Goal: Transaction & Acquisition: Download file/media

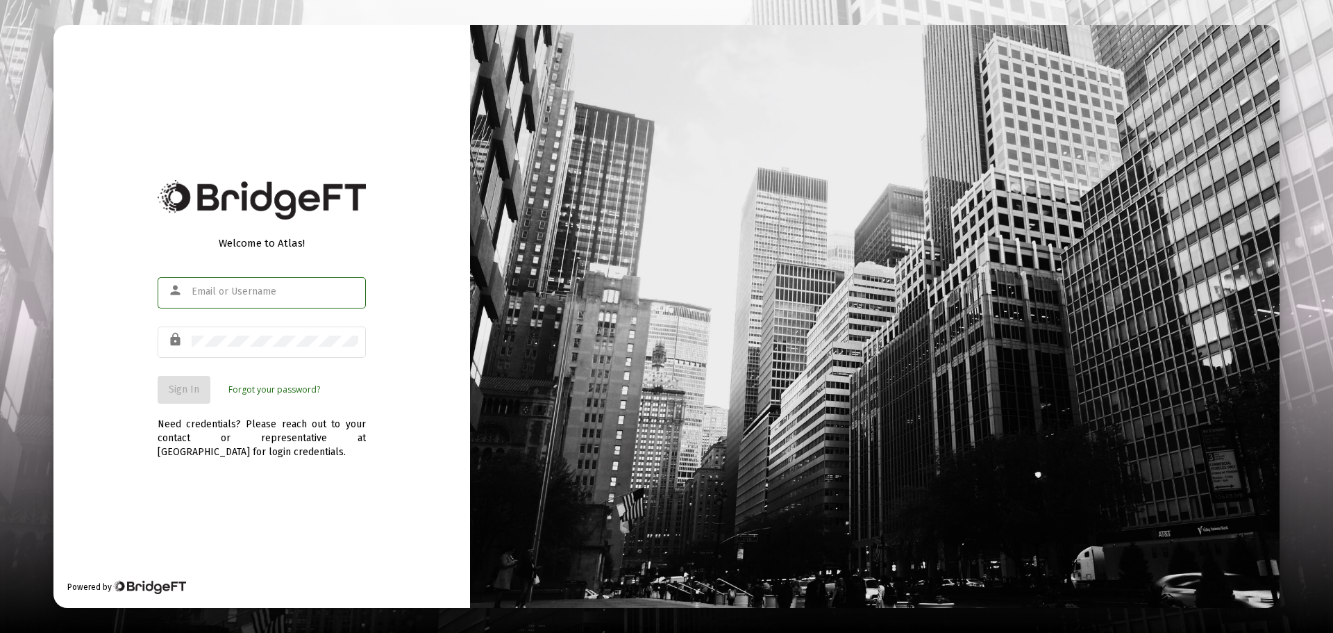
type input "[EMAIL_ADDRESS][DOMAIN_NAME]"
click at [188, 393] on span "Sign In" at bounding box center [184, 389] width 31 height 12
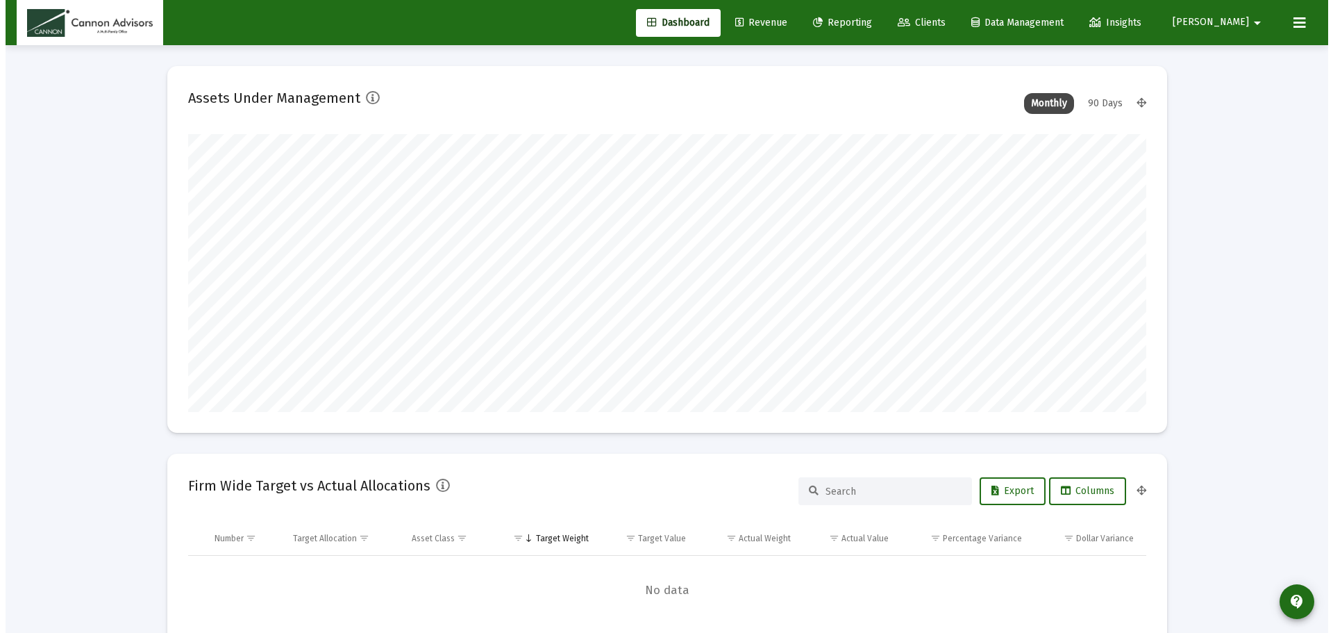
scroll to position [278, 516]
click at [940, 17] on span "Clients" at bounding box center [916, 23] width 48 height 12
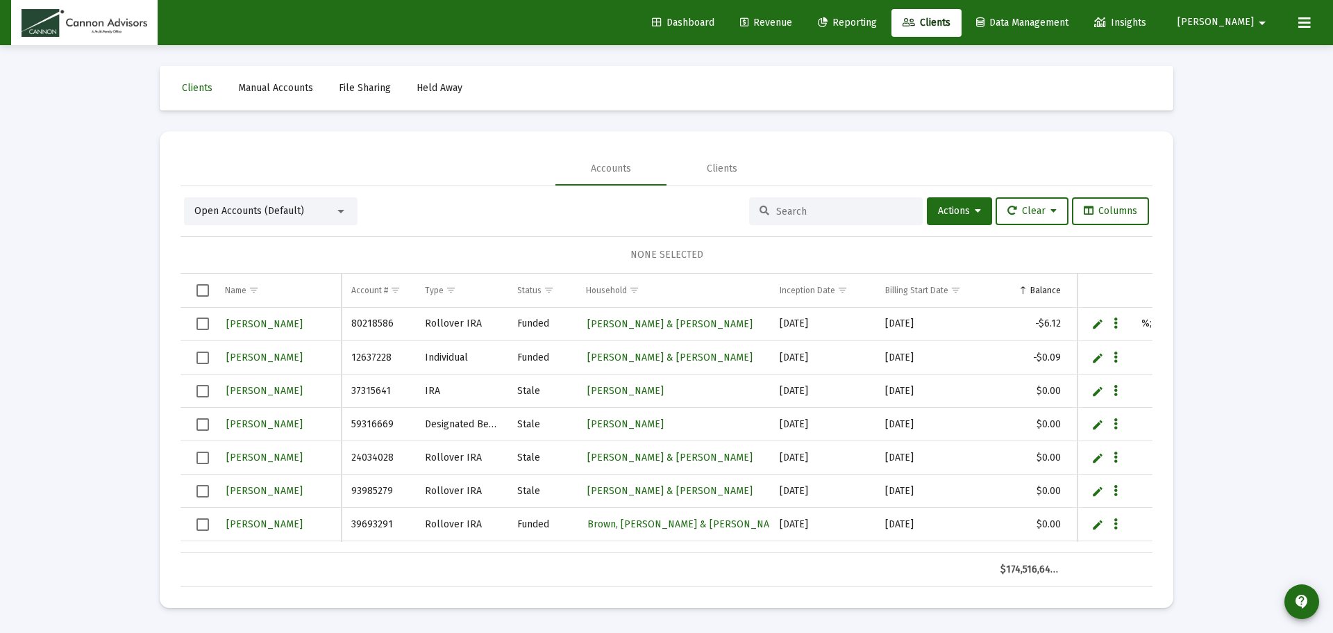
click at [789, 218] on div at bounding box center [836, 211] width 174 height 28
click at [811, 215] on input at bounding box center [844, 212] width 136 height 12
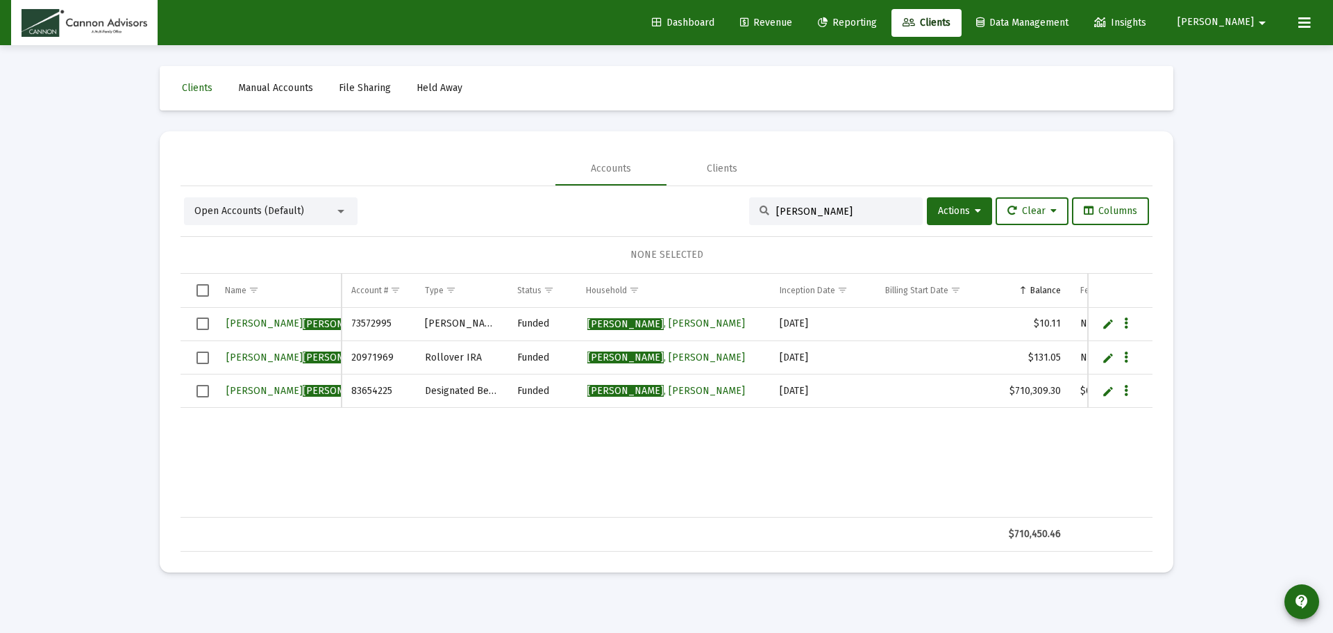
drag, startPoint x: 812, startPoint y: 219, endPoint x: 730, endPoint y: 218, distance: 82.0
click at [730, 218] on div "Open Accounts (Default) [PERSON_NAME] Actions Clear Columns" at bounding box center [666, 211] width 965 height 28
click at [824, 218] on div "[PERSON_NAME]" at bounding box center [836, 211] width 174 height 28
drag, startPoint x: 824, startPoint y: 211, endPoint x: 724, endPoint y: 211, distance: 100.0
click at [724, 211] on div "Open Accounts (Default) [PERSON_NAME] Actions Clear Columns" at bounding box center [666, 211] width 965 height 28
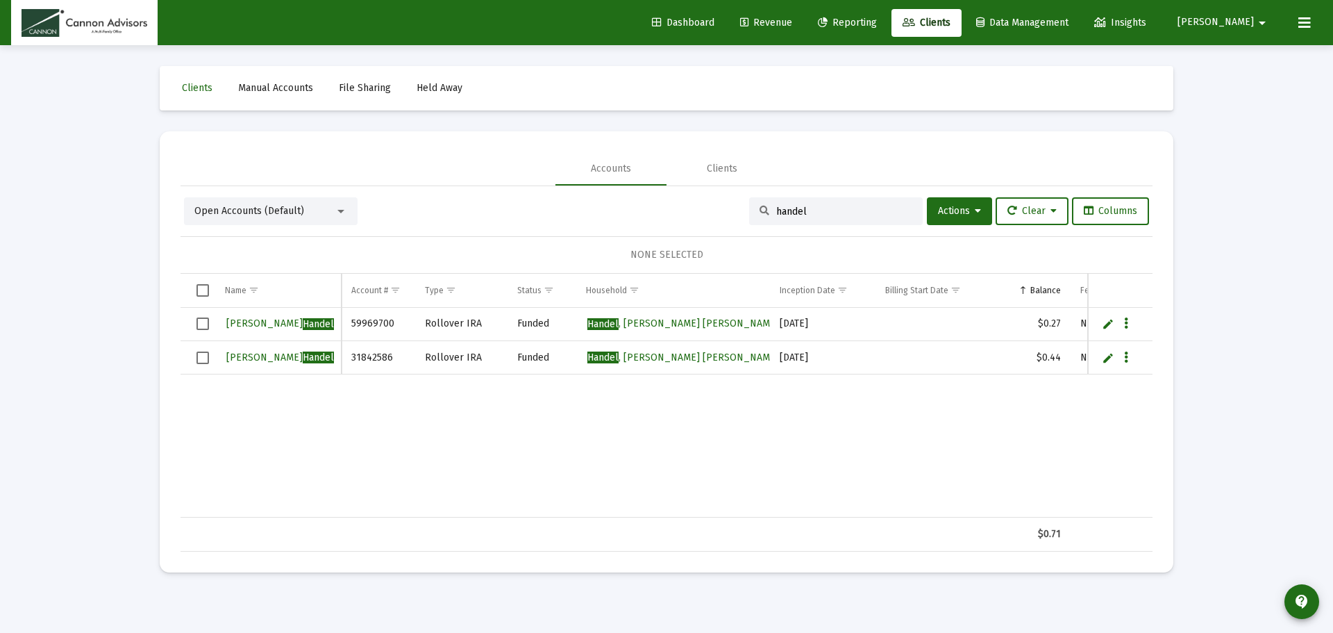
type input "handel"
drag, startPoint x: 820, startPoint y: 22, endPoint x: 869, endPoint y: 65, distance: 65.4
click at [792, 22] on span "Revenue" at bounding box center [766, 23] width 52 height 12
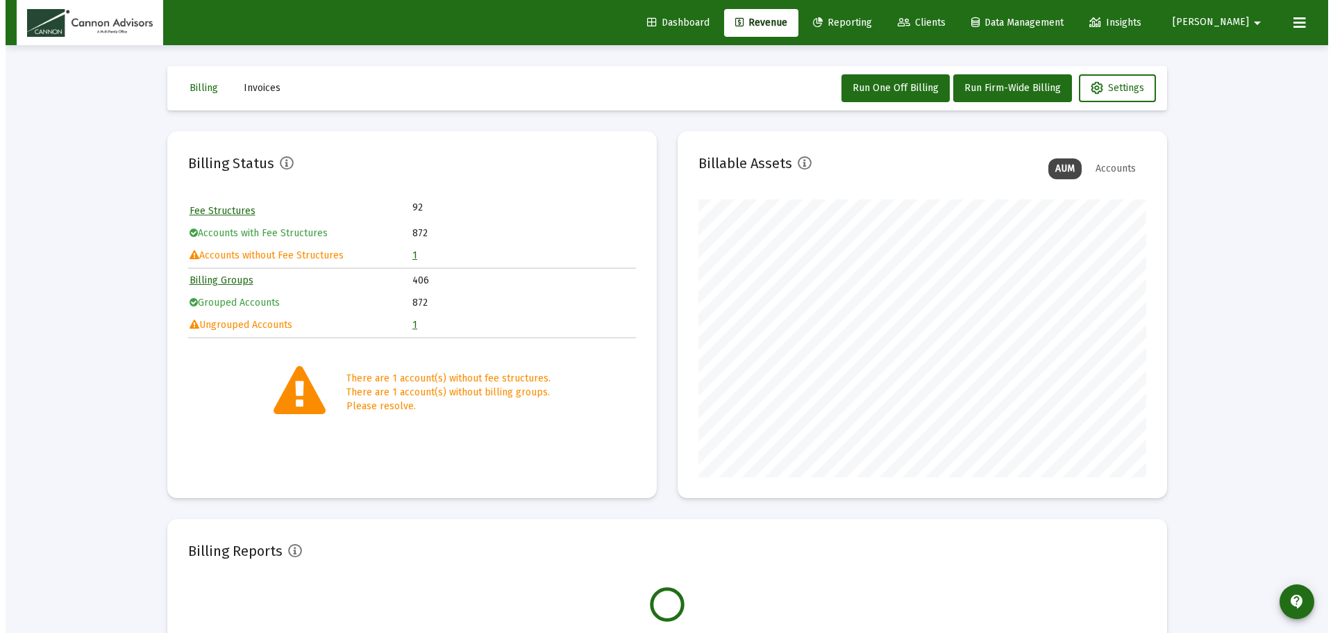
scroll to position [278, 448]
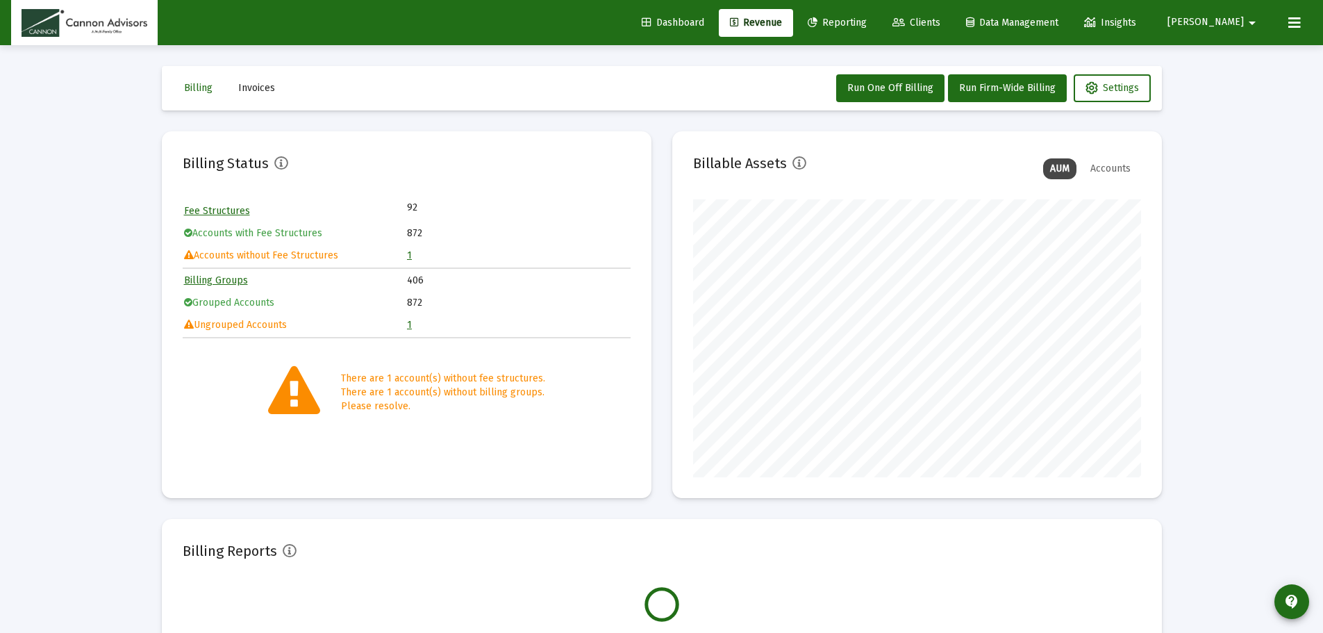
click at [878, 30] on link "Reporting" at bounding box center [837, 23] width 81 height 28
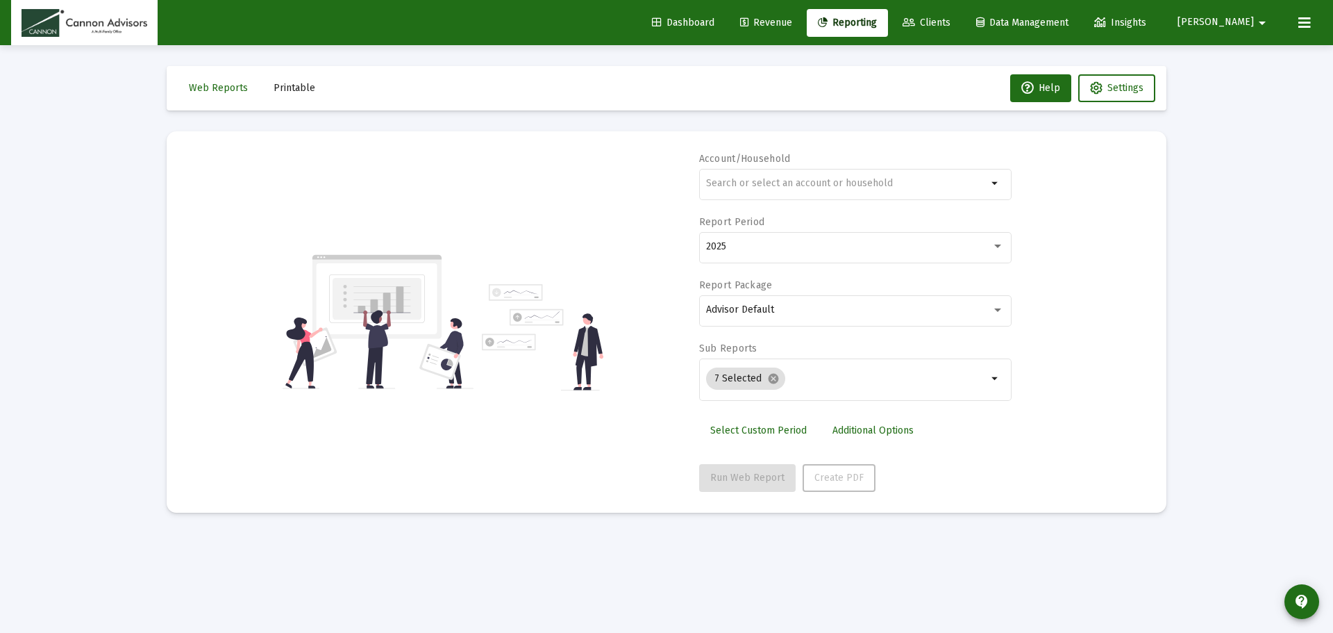
click at [302, 88] on span "Printable" at bounding box center [295, 88] width 42 height 12
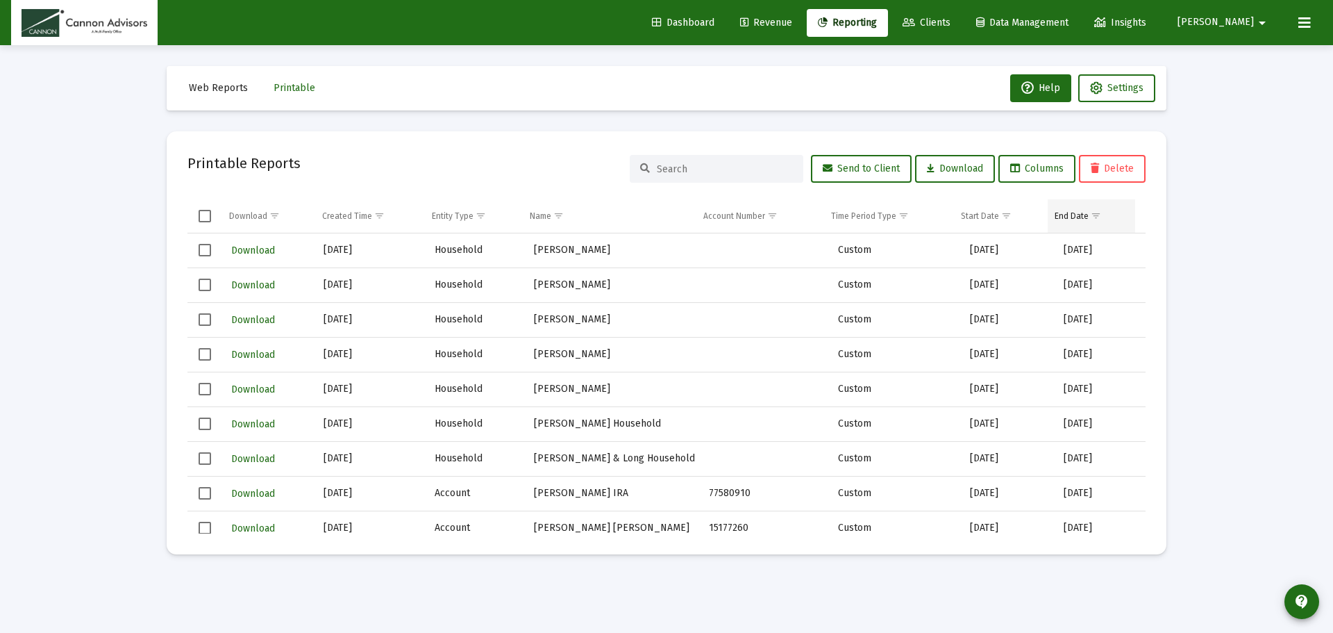
click at [1094, 215] on span "Show filter options for column 'End Date'" at bounding box center [1096, 215] width 10 height 10
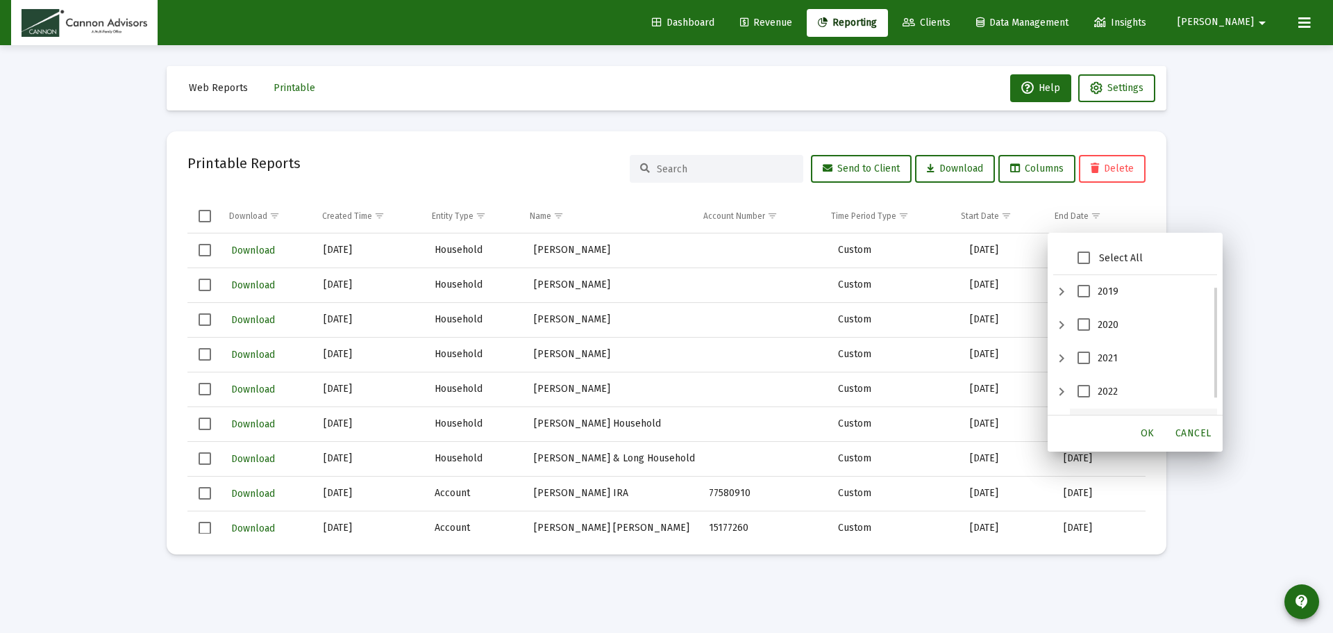
scroll to position [94, 0]
click at [1086, 336] on span "2023" at bounding box center [1084, 330] width 13 height 13
click at [1145, 431] on span "OK" at bounding box center [1148, 433] width 14 height 12
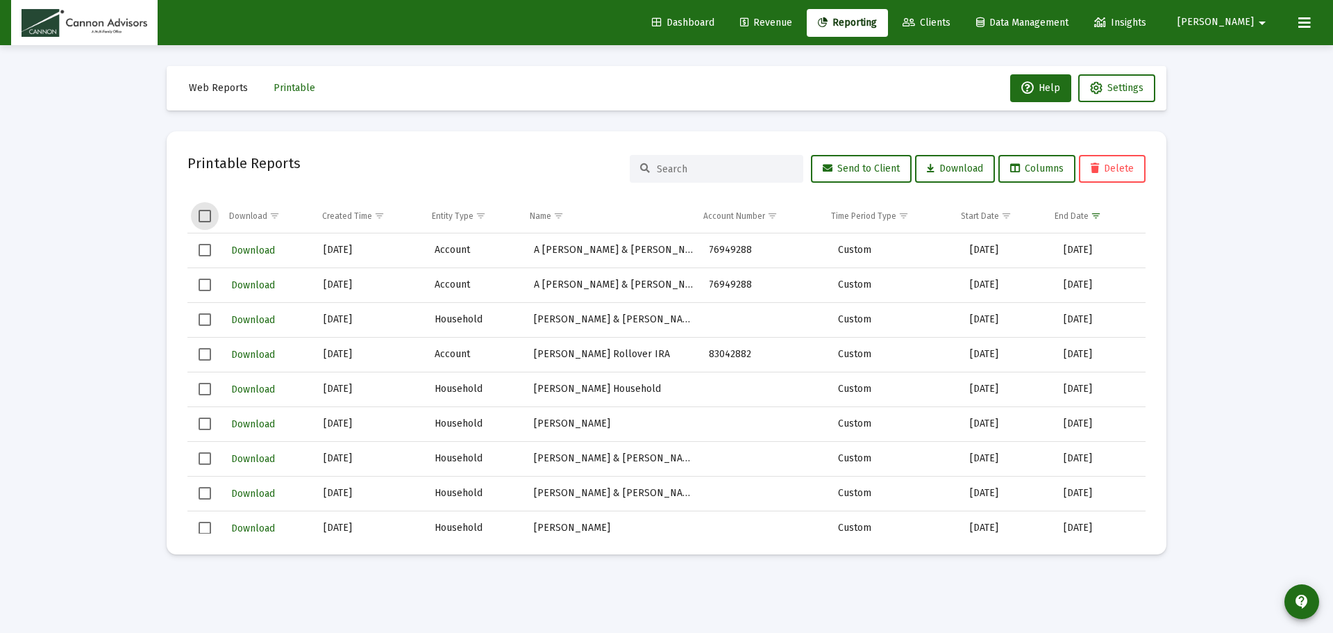
click at [204, 222] on span "Select all" at bounding box center [205, 216] width 13 height 13
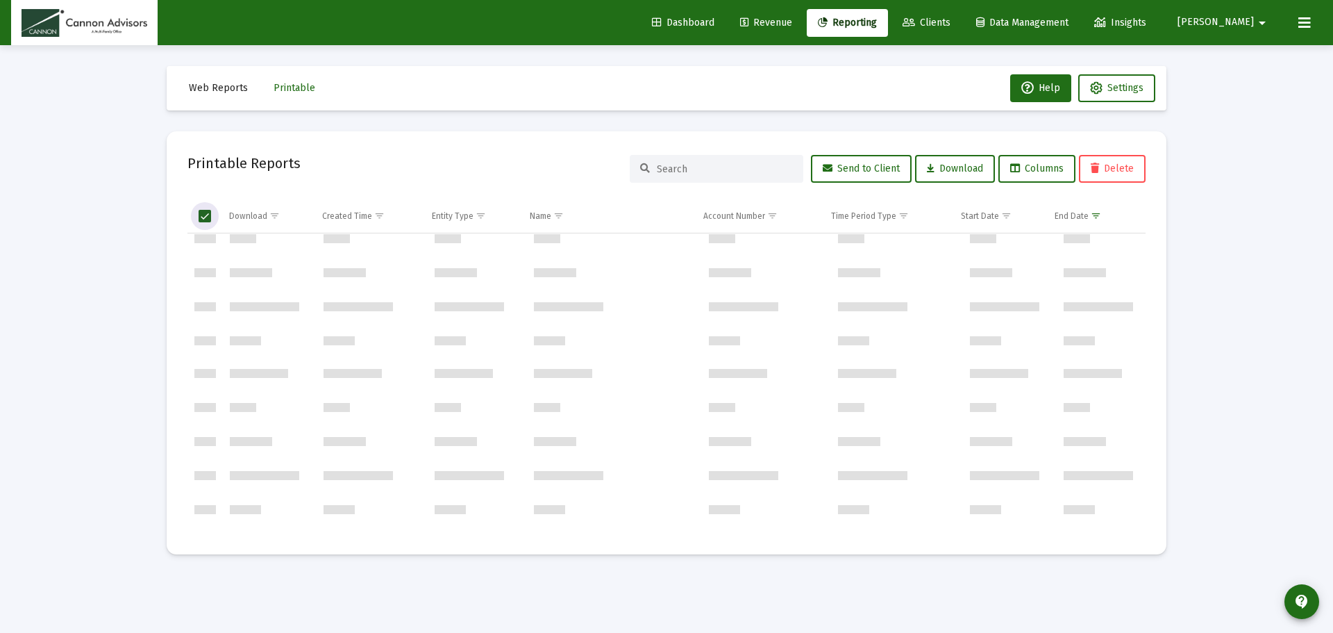
scroll to position [0, 0]
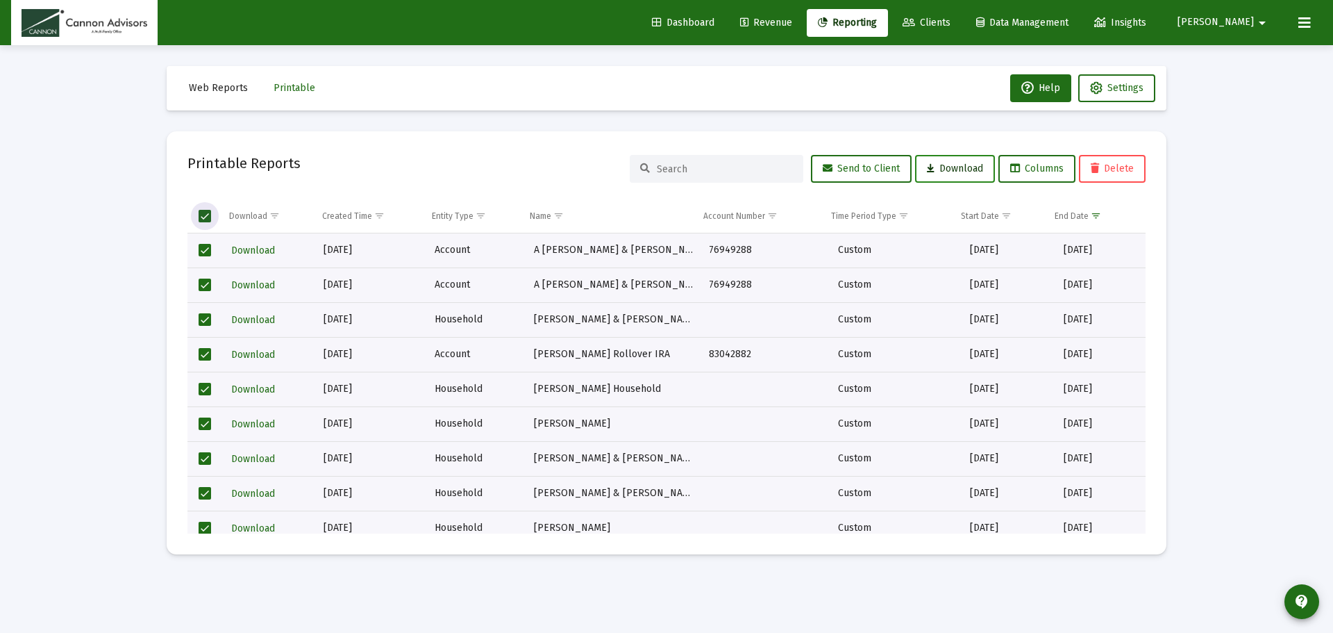
click at [945, 169] on span "Download" at bounding box center [955, 169] width 56 height 12
